Goal: Task Accomplishment & Management: Use online tool/utility

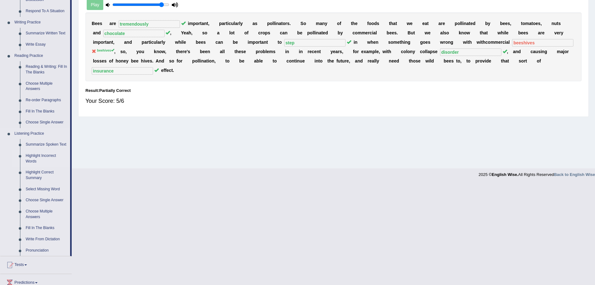
click at [42, 157] on link "Highlight Incorrect Words" at bounding box center [46, 159] width 47 height 17
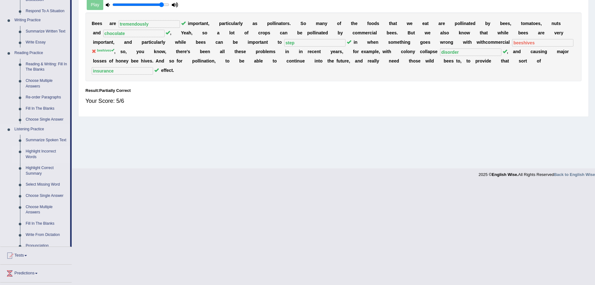
scroll to position [43, 0]
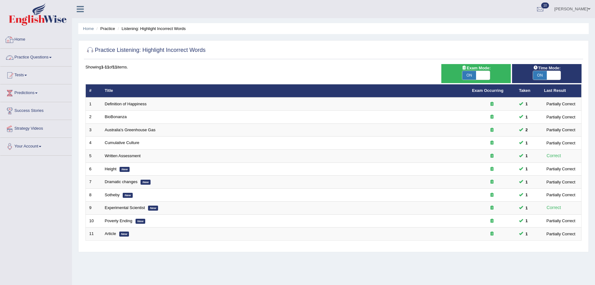
click at [37, 49] on link "Practice Questions" at bounding box center [35, 57] width 71 height 16
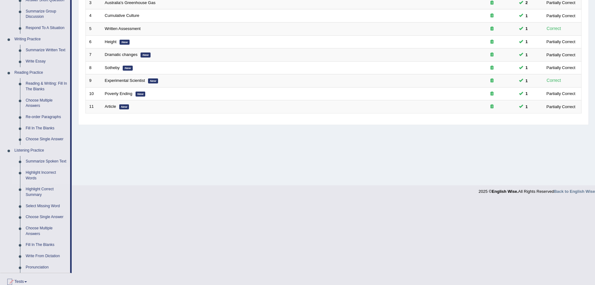
scroll to position [128, 0]
click at [49, 215] on link "Choose Single Answer" at bounding box center [46, 217] width 47 height 11
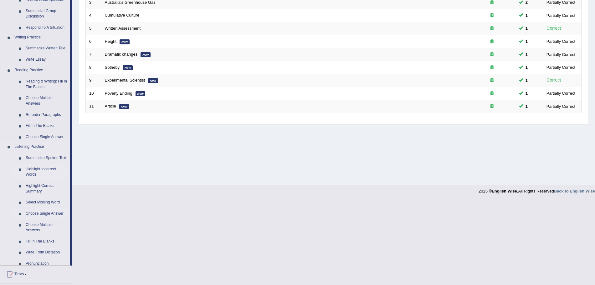
scroll to position [43, 0]
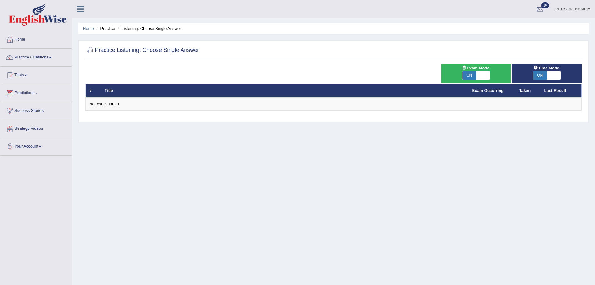
click at [22, 76] on link "Tests" at bounding box center [35, 75] width 71 height 16
click at [32, 91] on link "Take Practice Sectional Test" at bounding box center [41, 89] width 59 height 11
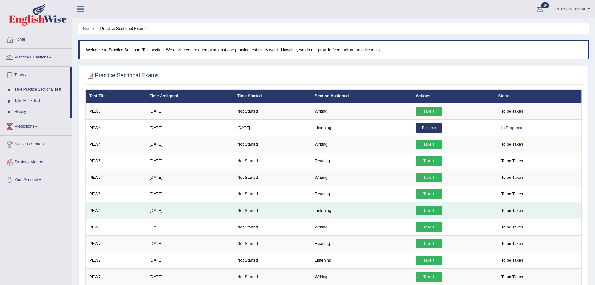
click at [425, 212] on link "Take it" at bounding box center [429, 210] width 27 height 9
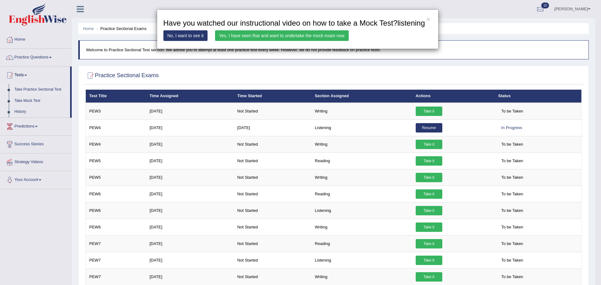
click at [313, 34] on link "Yes, I have seen that and want to undertake the mock exam now" at bounding box center [282, 35] width 134 height 11
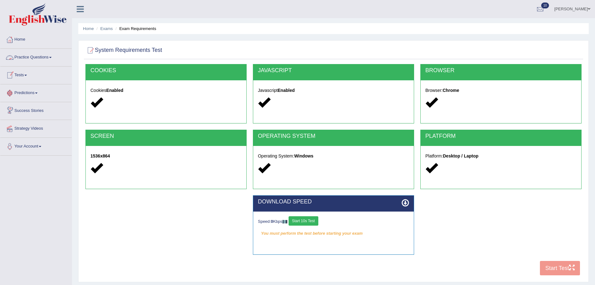
click at [19, 74] on link "Tests" at bounding box center [35, 75] width 71 height 16
drag, startPoint x: 20, startPoint y: 109, endPoint x: 14, endPoint y: 111, distance: 5.9
click at [14, 111] on link "History" at bounding box center [41, 111] width 59 height 11
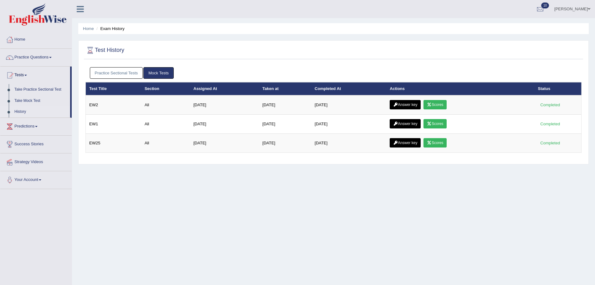
click at [129, 74] on link "Practice Sectional Tests" at bounding box center [116, 73] width 53 height 12
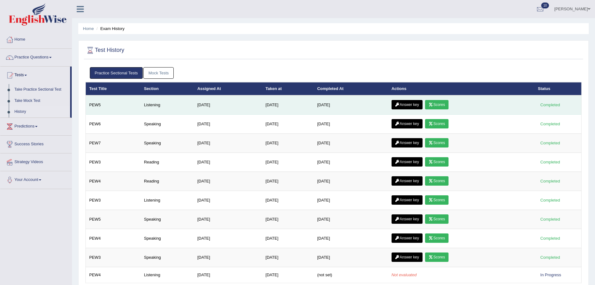
click at [407, 104] on link "Answer key" at bounding box center [407, 104] width 31 height 9
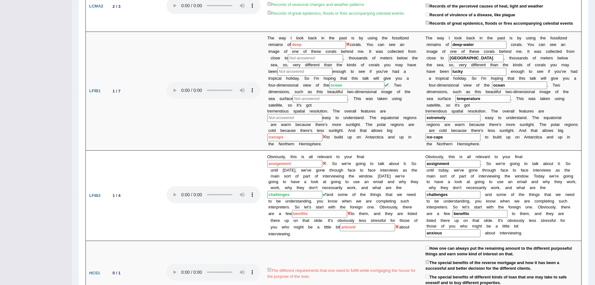
scroll to position [62, 0]
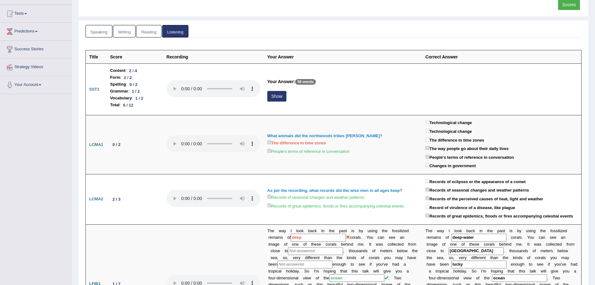
click at [19, 10] on link "Tests" at bounding box center [35, 13] width 71 height 16
click at [26, 28] on link "Take Practice Sectional Test" at bounding box center [41, 28] width 59 height 11
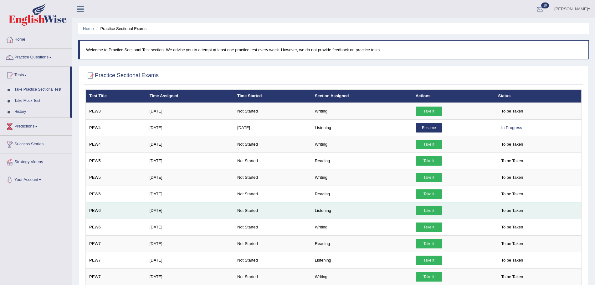
click at [432, 208] on link "Take it" at bounding box center [429, 210] width 27 height 9
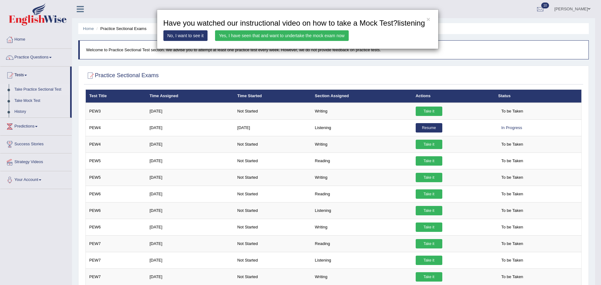
click at [247, 34] on link "Yes, I have seen that and want to undertake the mock exam now" at bounding box center [282, 35] width 134 height 11
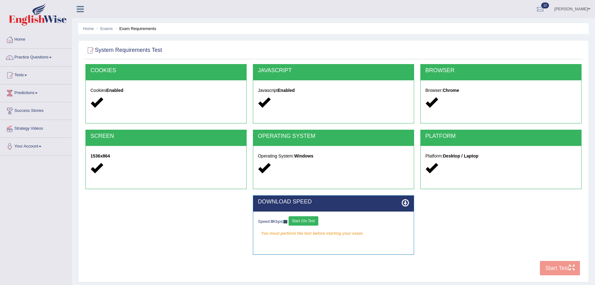
drag, startPoint x: 38, startPoint y: 52, endPoint x: 29, endPoint y: 56, distance: 10.1
click at [29, 56] on link "Practice Questions" at bounding box center [35, 57] width 71 height 16
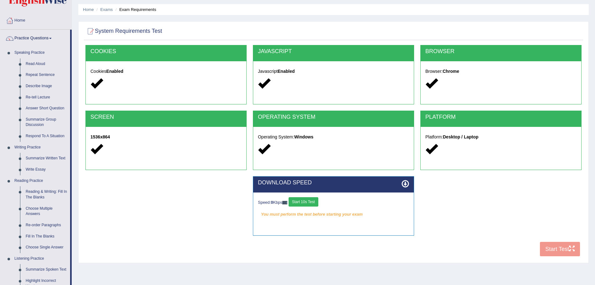
scroll to position [20, 0]
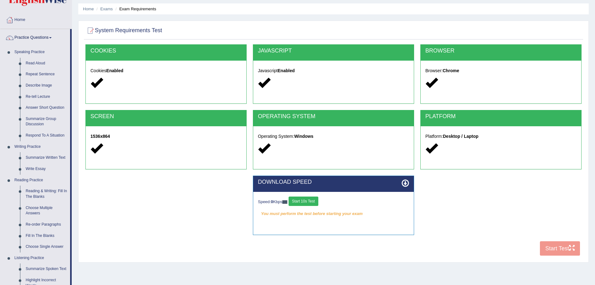
click at [309, 204] on button "Start 10s Test" at bounding box center [304, 201] width 30 height 9
click at [313, 202] on button "Start 10s Test" at bounding box center [310, 201] width 30 height 9
click at [542, 250] on button "Start Test" at bounding box center [560, 249] width 40 height 14
